Goal: Transaction & Acquisition: Purchase product/service

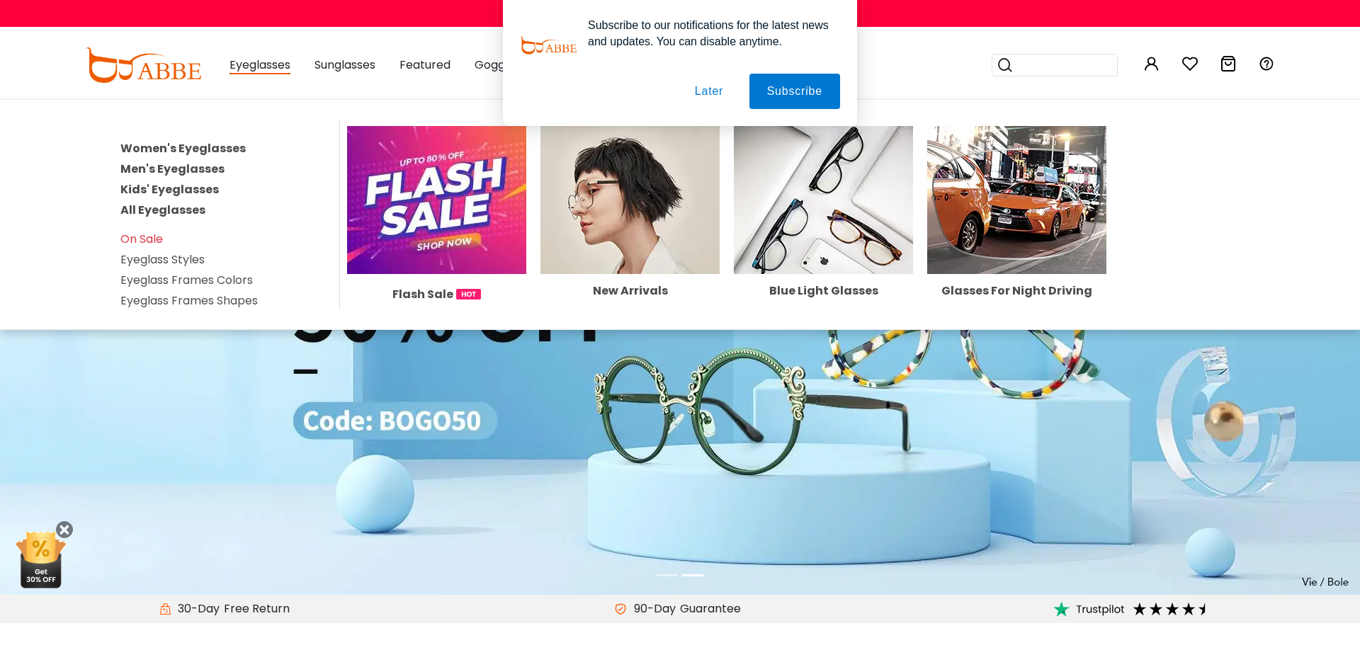
click at [178, 207] on link "All Eyeglasses" at bounding box center [162, 210] width 85 height 16
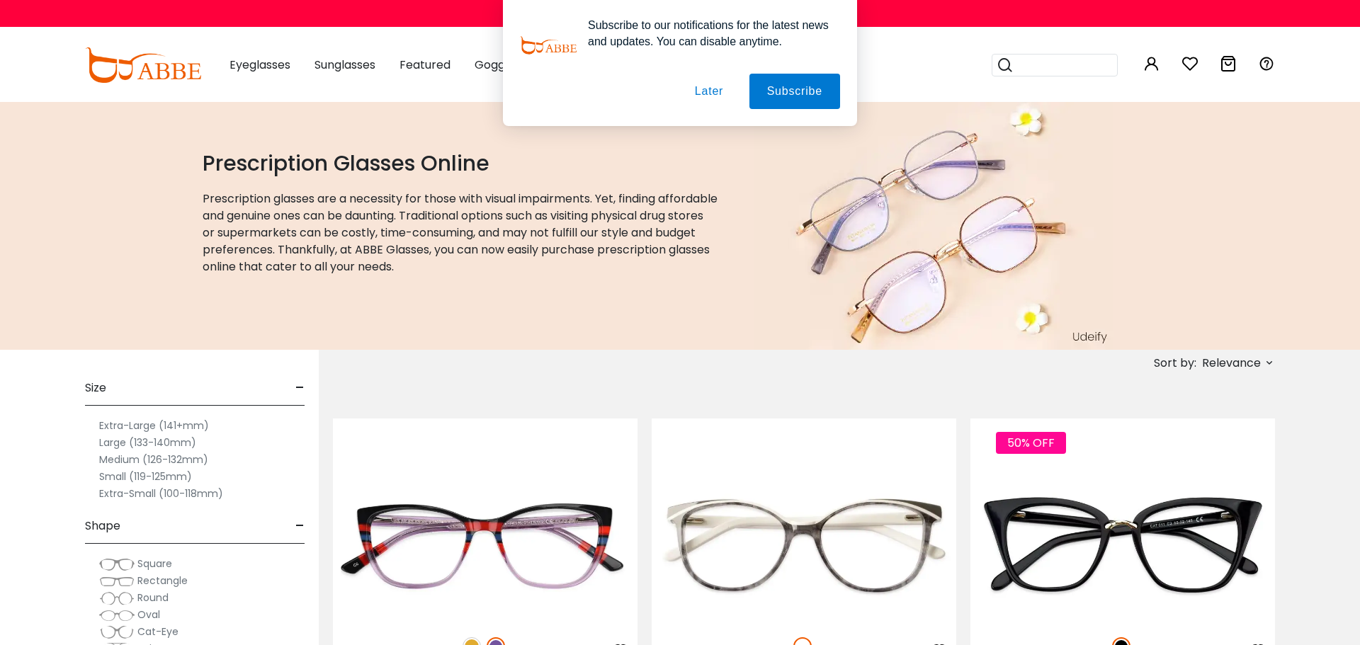
click at [699, 92] on button "Later" at bounding box center [709, 91] width 64 height 35
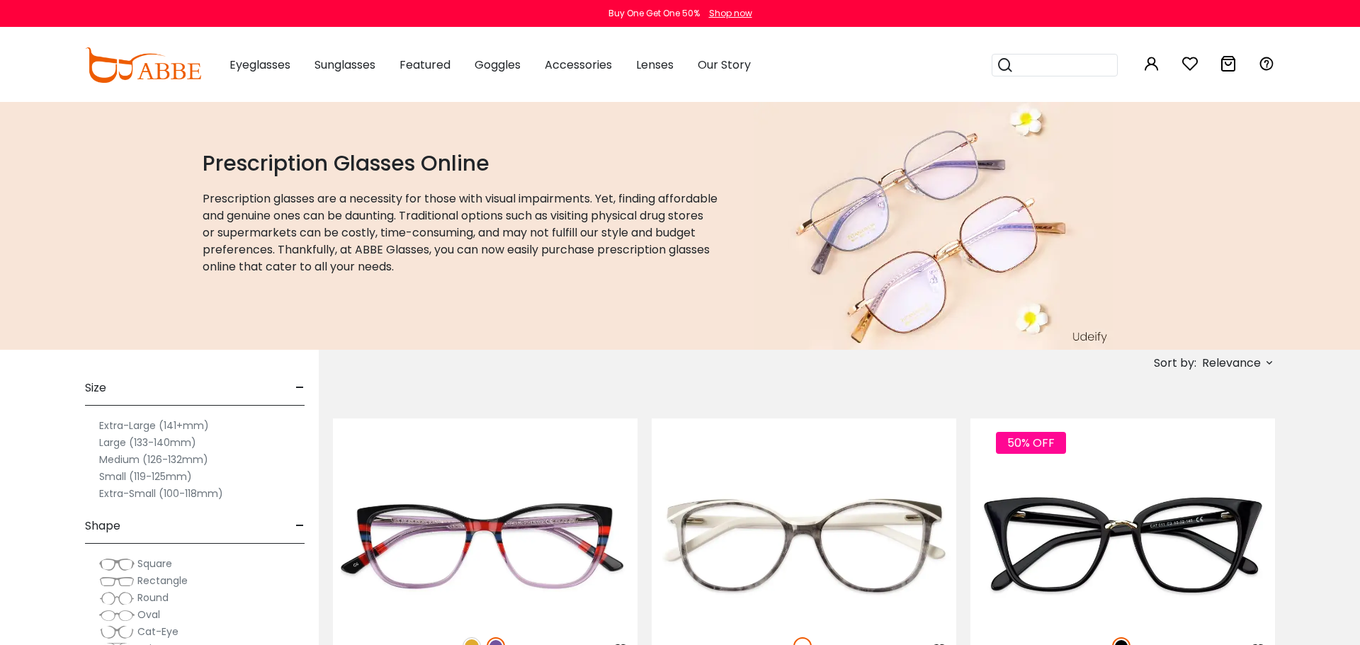
click at [174, 477] on label "Small (119-125mm)" at bounding box center [145, 476] width 93 height 17
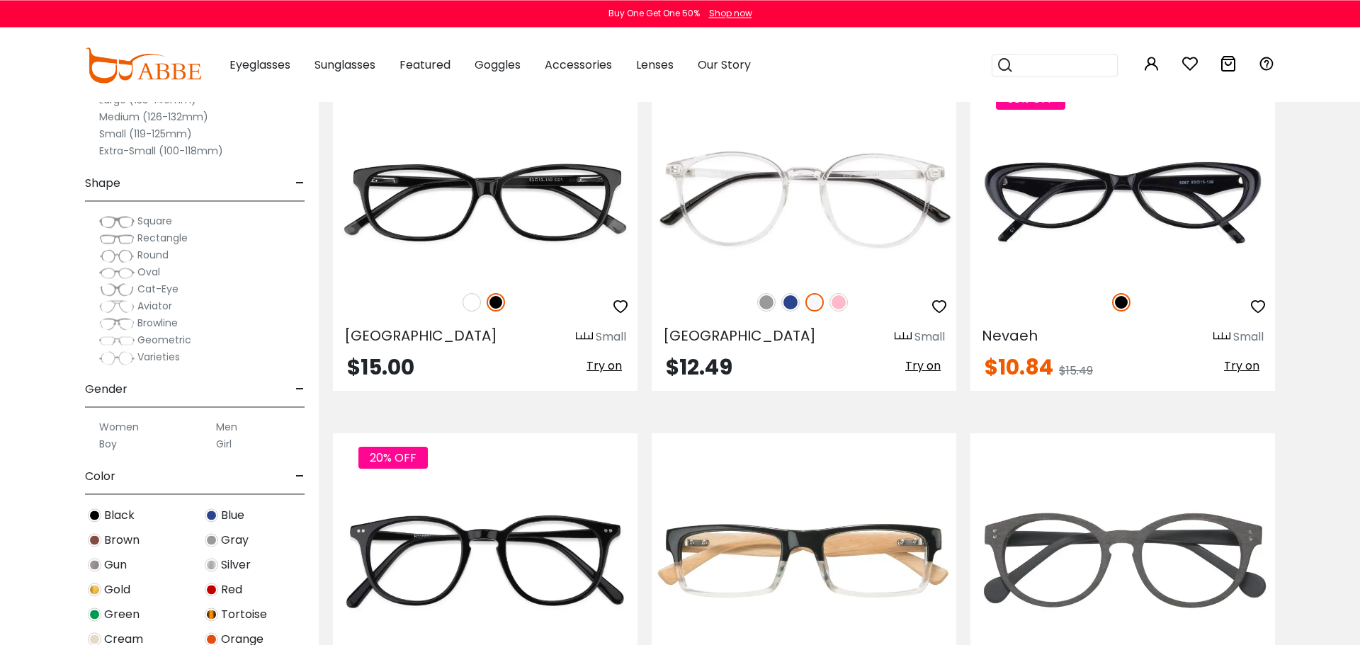
scroll to position [2180, 0]
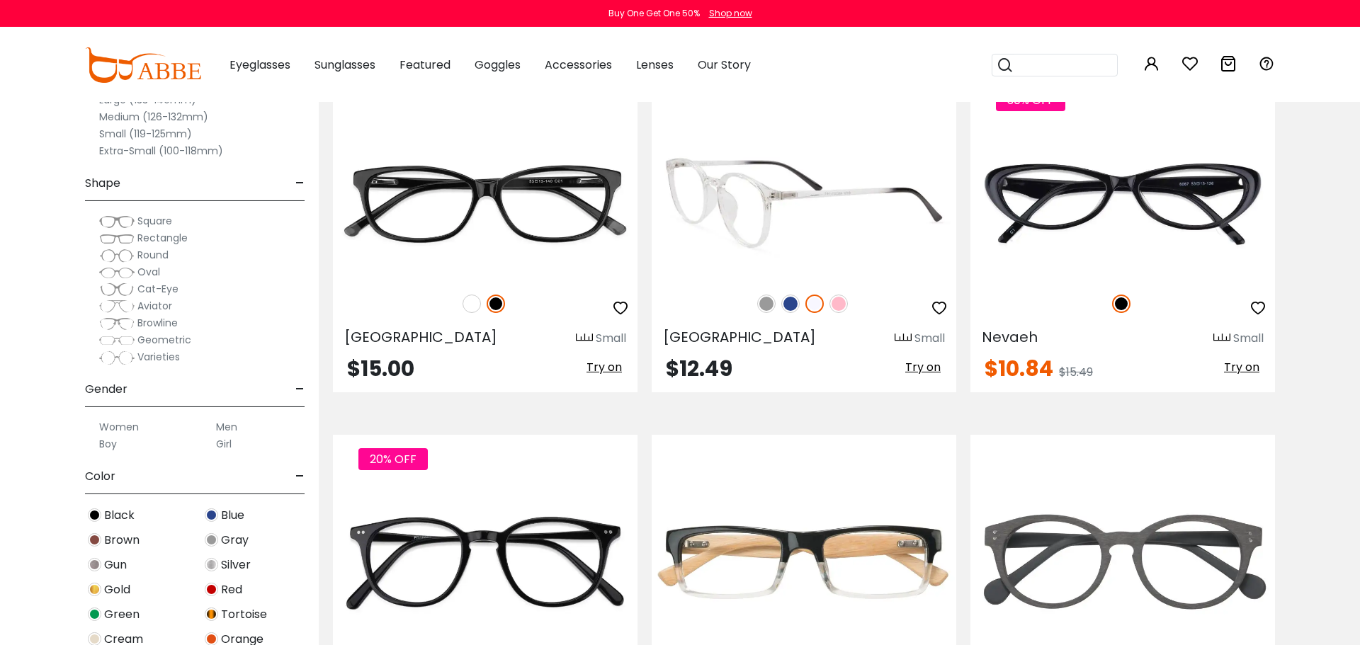
click at [764, 305] on img at bounding box center [766, 304] width 18 height 18
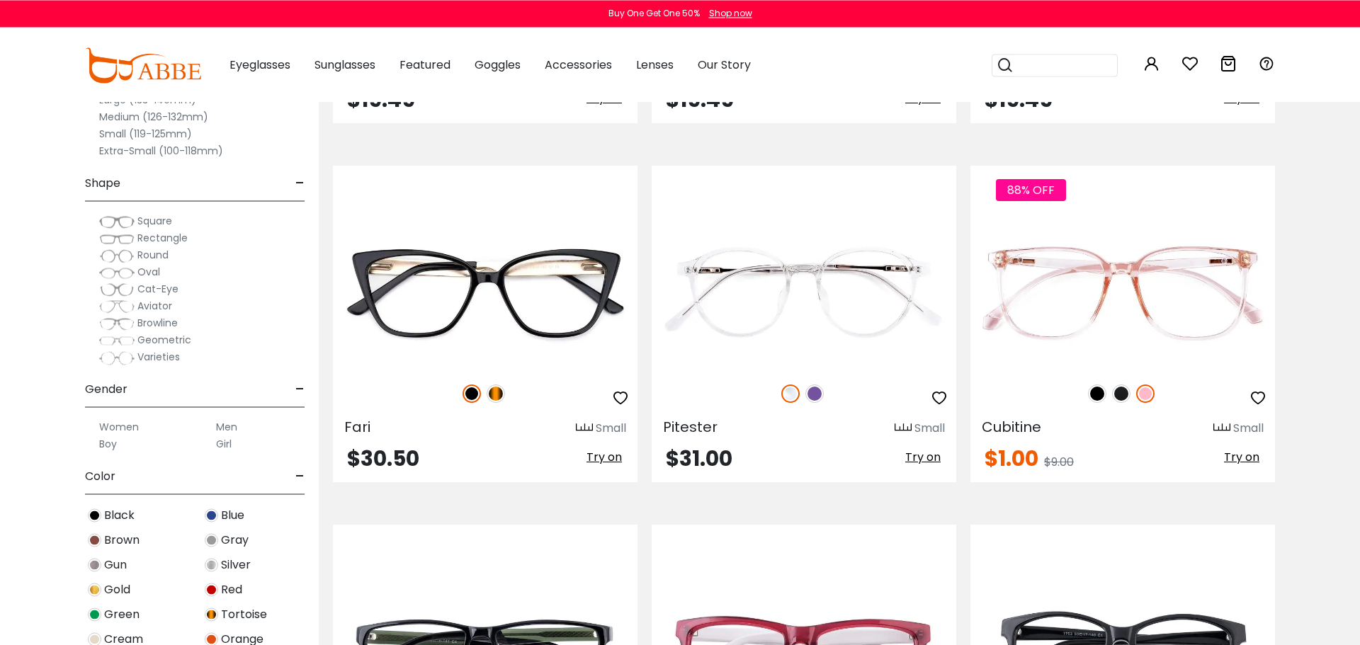
scroll to position [6401, 0]
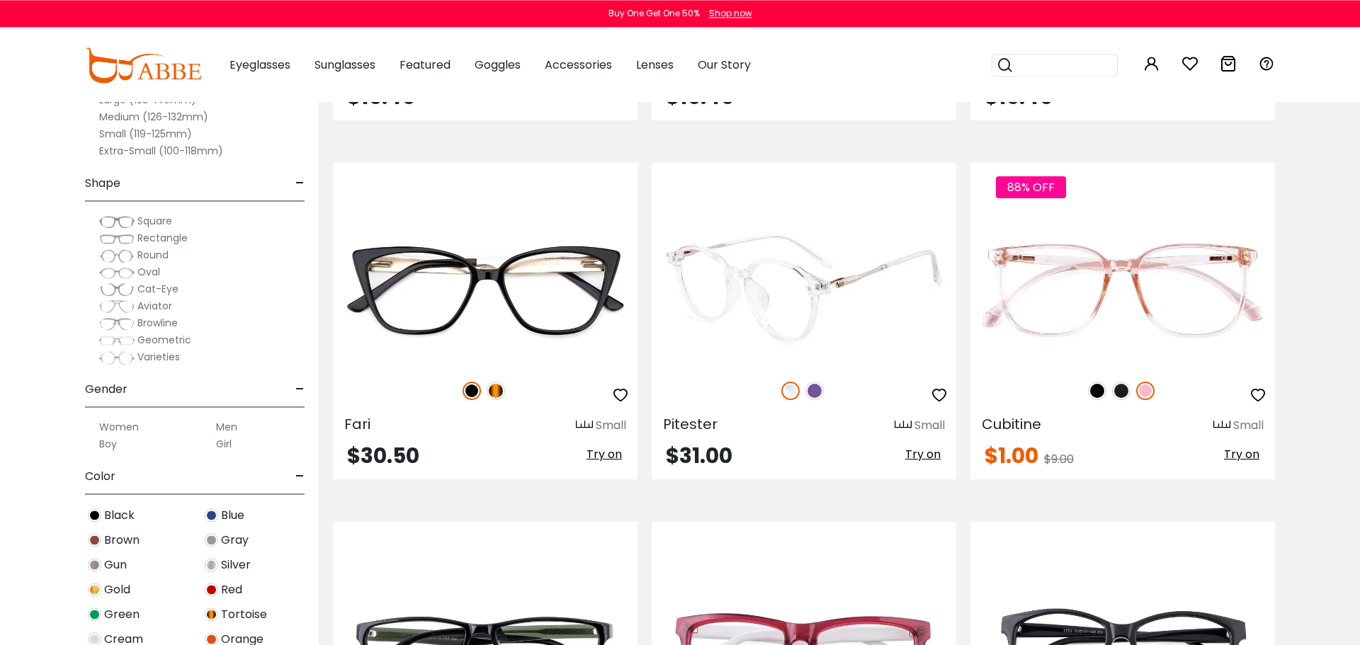
click at [815, 397] on img at bounding box center [814, 391] width 18 height 18
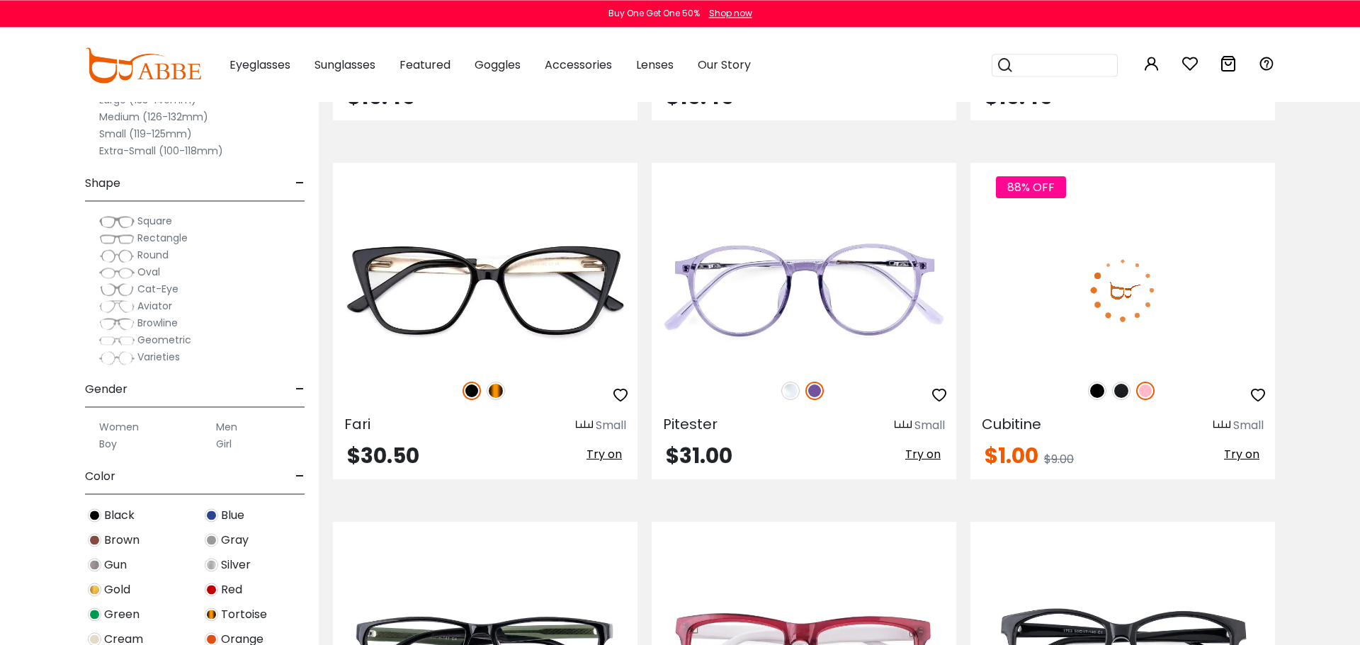
click at [1098, 392] on img at bounding box center [1097, 391] width 18 height 18
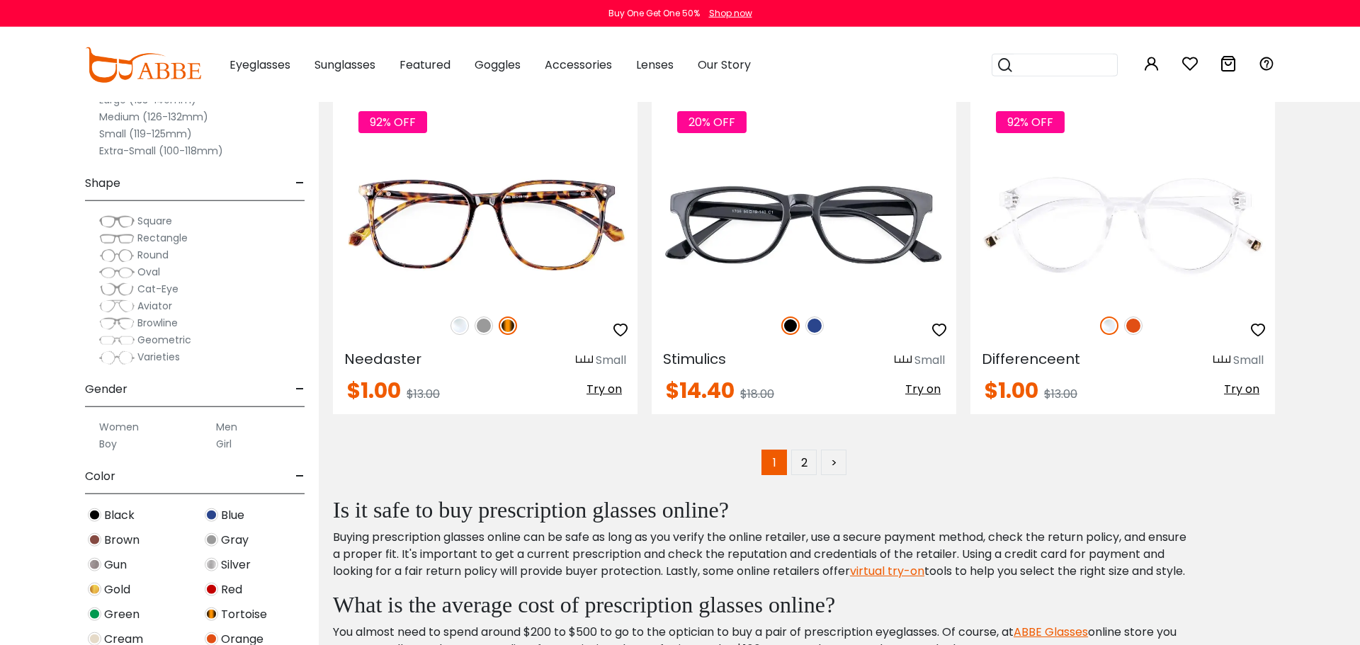
scroll to position [7196, 0]
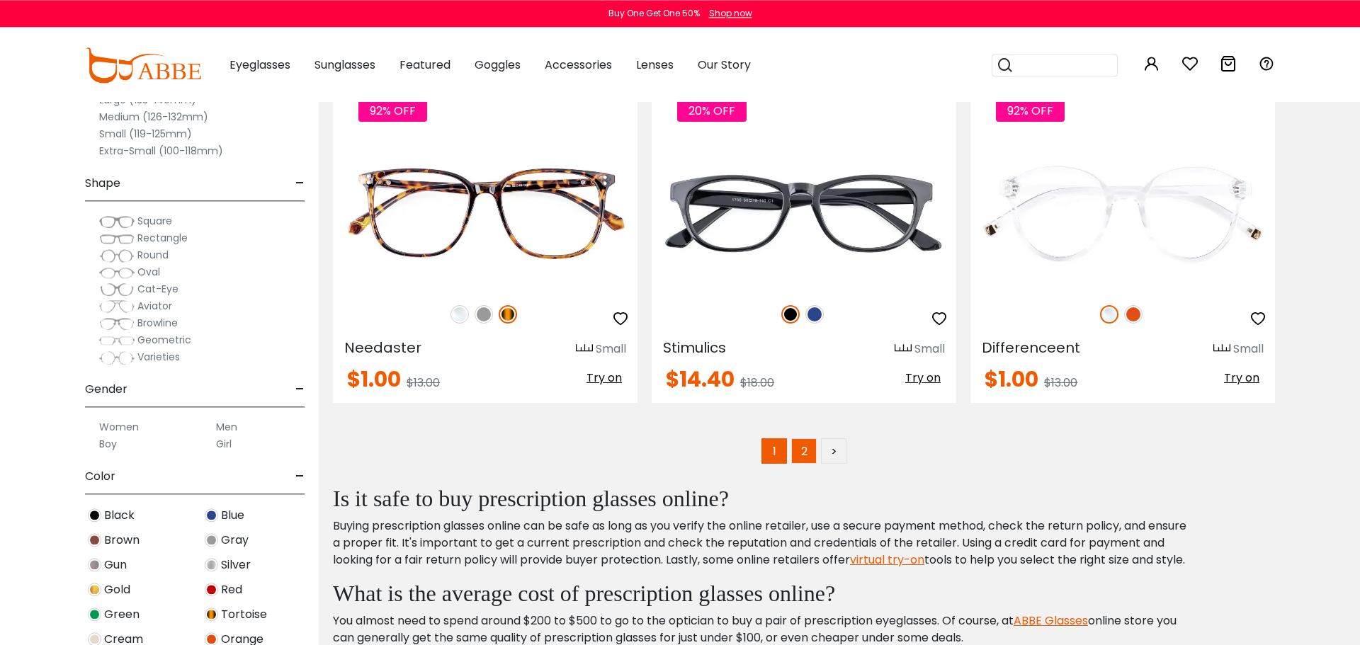
click at [800, 458] on link "2" at bounding box center [803, 450] width 25 height 25
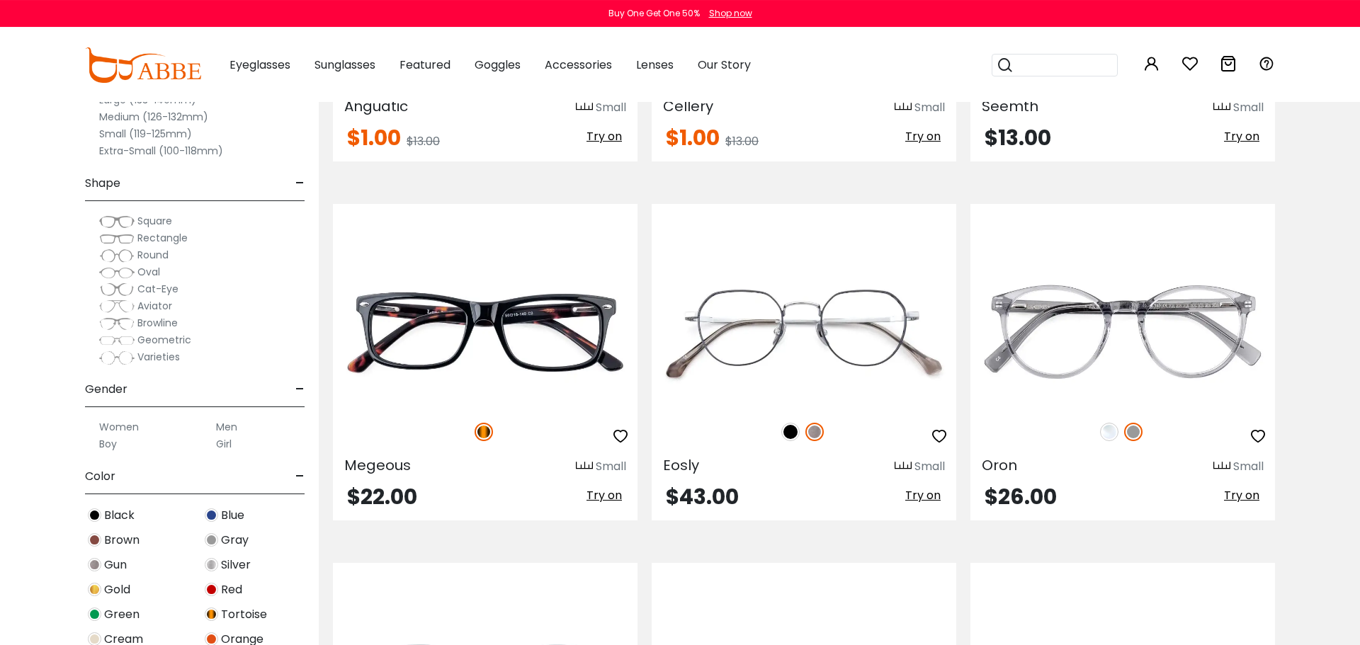
scroll to position [608, 0]
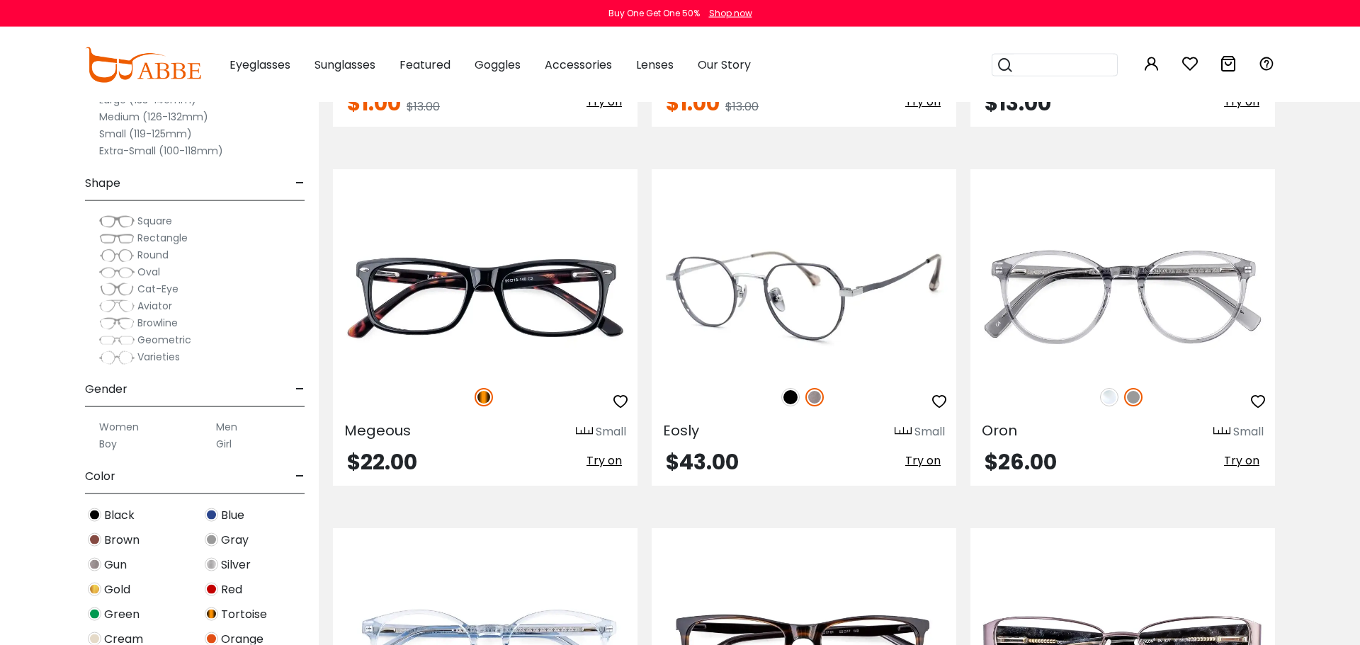
click at [790, 404] on img at bounding box center [790, 397] width 18 height 18
click at [814, 397] on img at bounding box center [814, 397] width 18 height 18
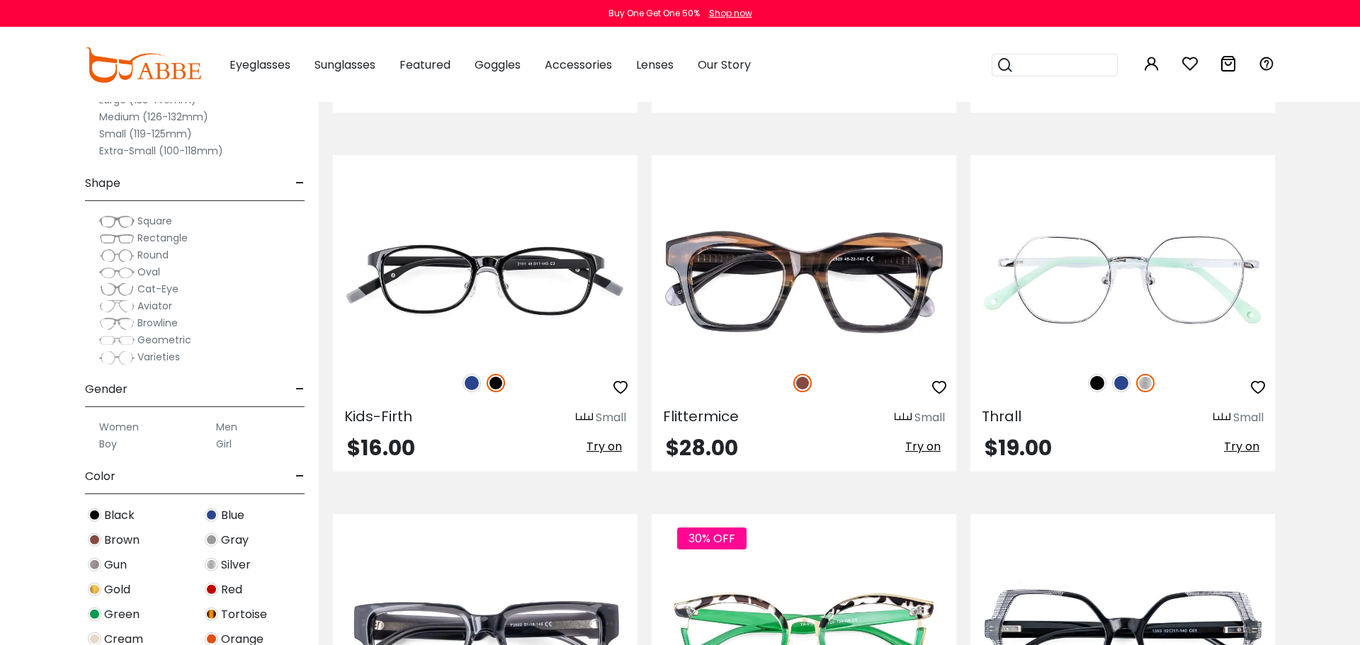
scroll to position [2062, 0]
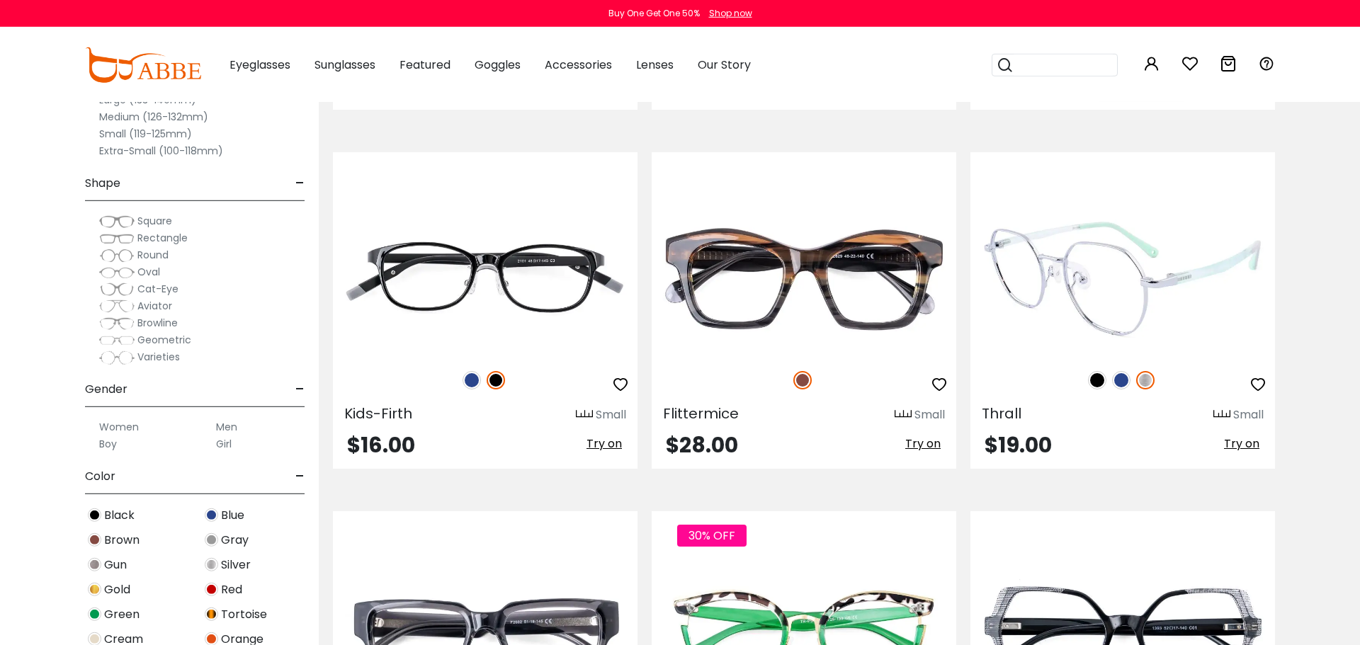
click at [1120, 382] on img at bounding box center [1121, 380] width 18 height 18
click at [1099, 378] on img at bounding box center [1097, 380] width 18 height 18
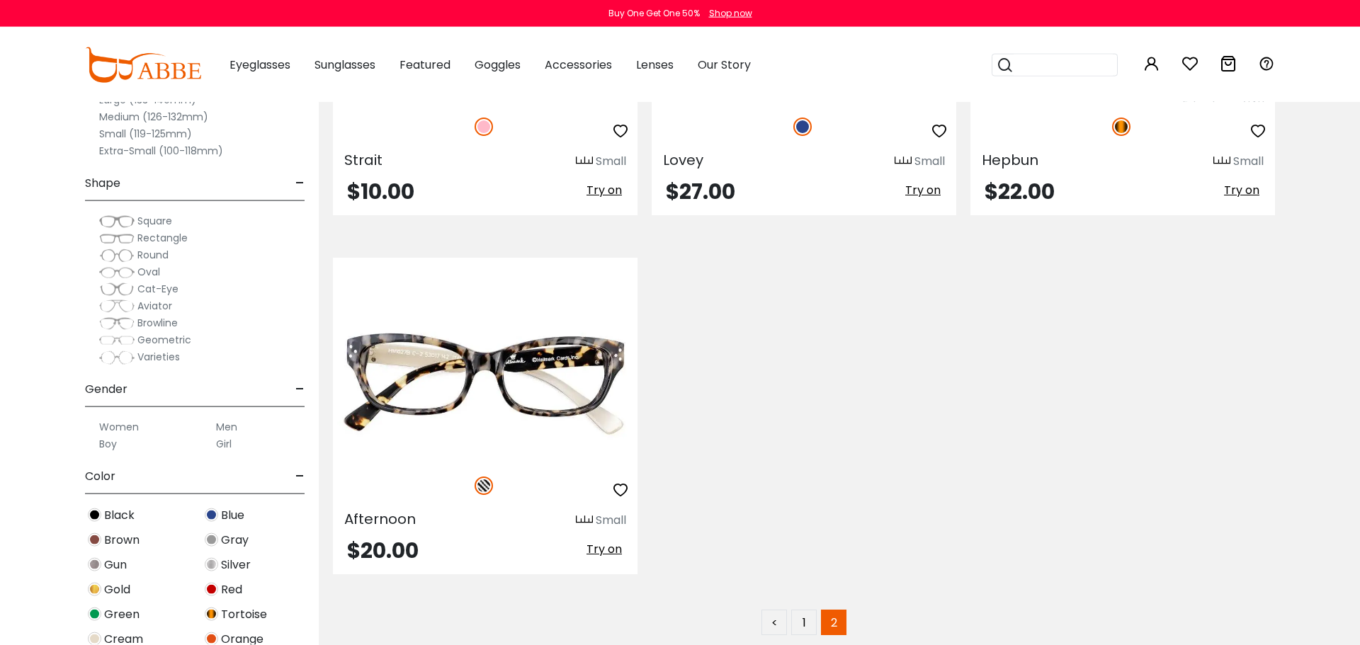
scroll to position [3402, 0]
